Goal: Navigation & Orientation: Find specific page/section

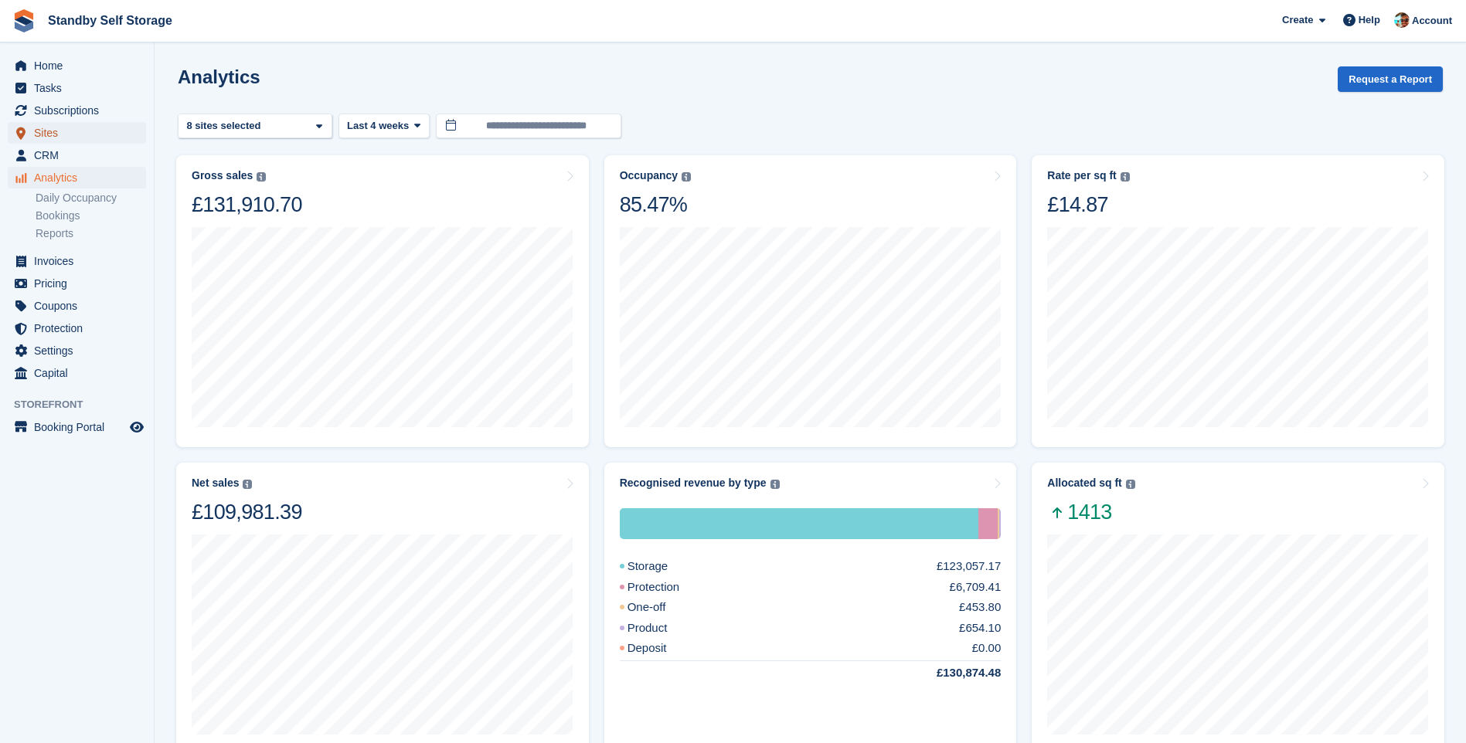
click at [43, 131] on span "Sites" at bounding box center [80, 133] width 93 height 22
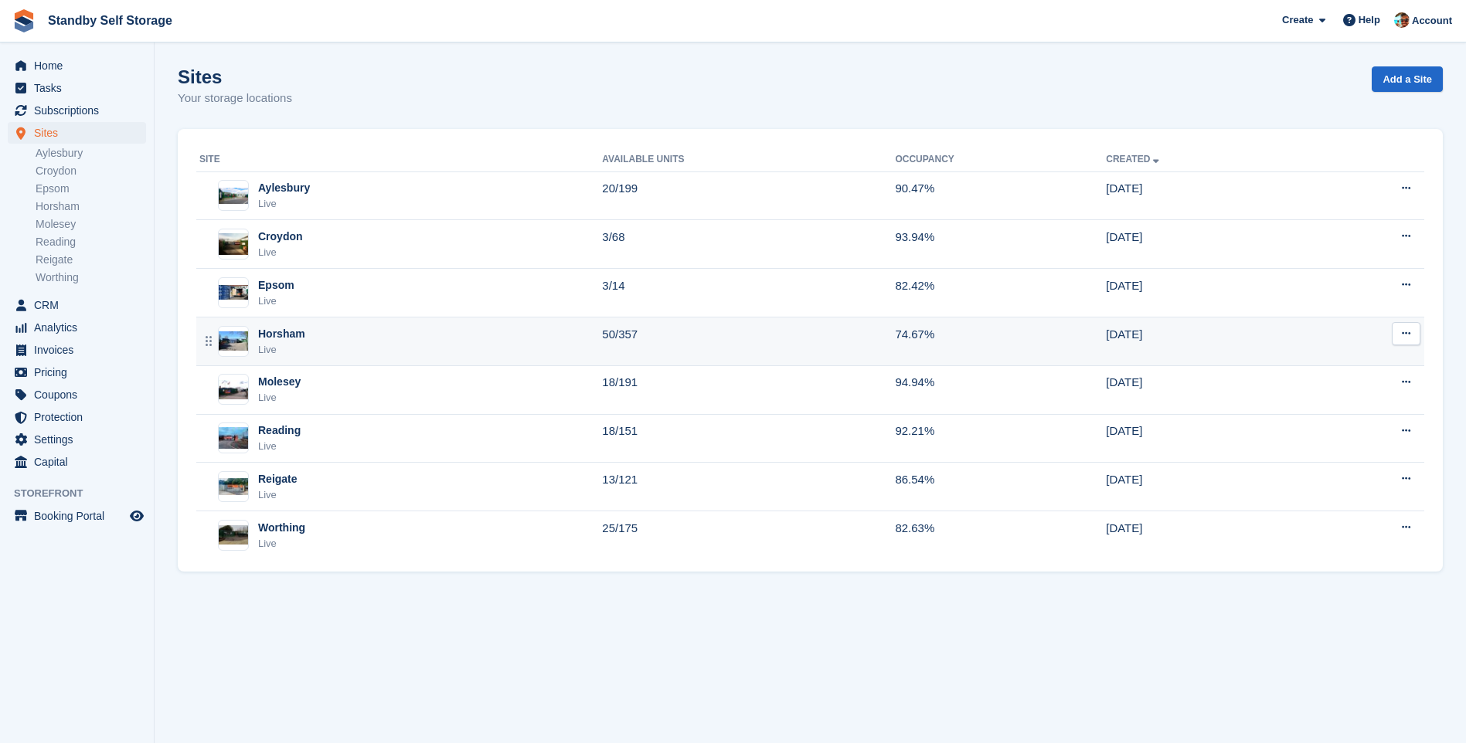
click at [268, 334] on div "Horsham" at bounding box center [281, 334] width 47 height 16
